Goal: Information Seeking & Learning: Learn about a topic

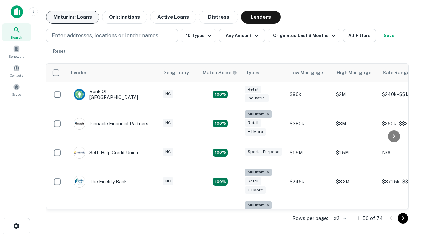
click at [72, 17] on button "Maturing Loans" at bounding box center [72, 17] width 53 height 13
